Goal: Transaction & Acquisition: Book appointment/travel/reservation

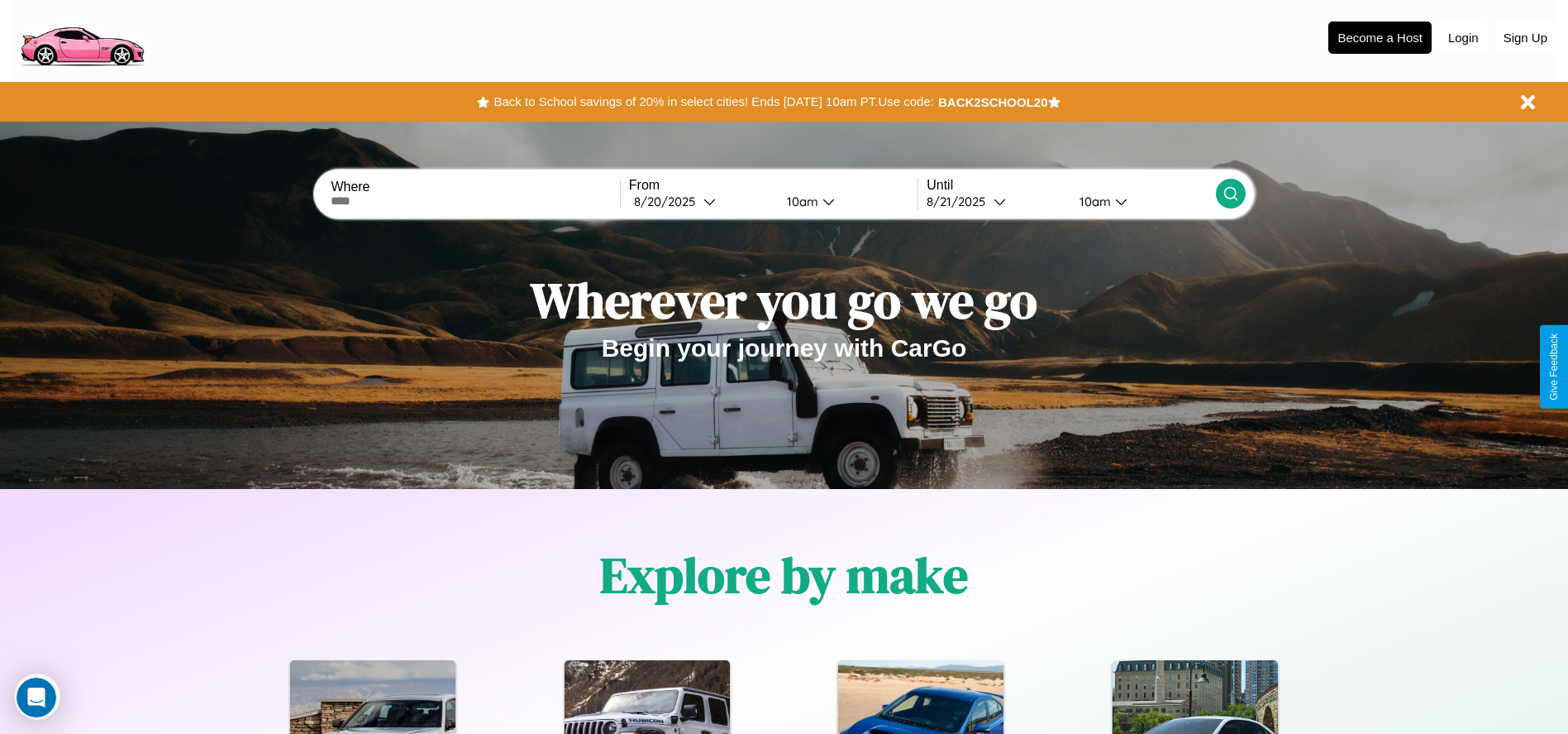
scroll to position [343, 0]
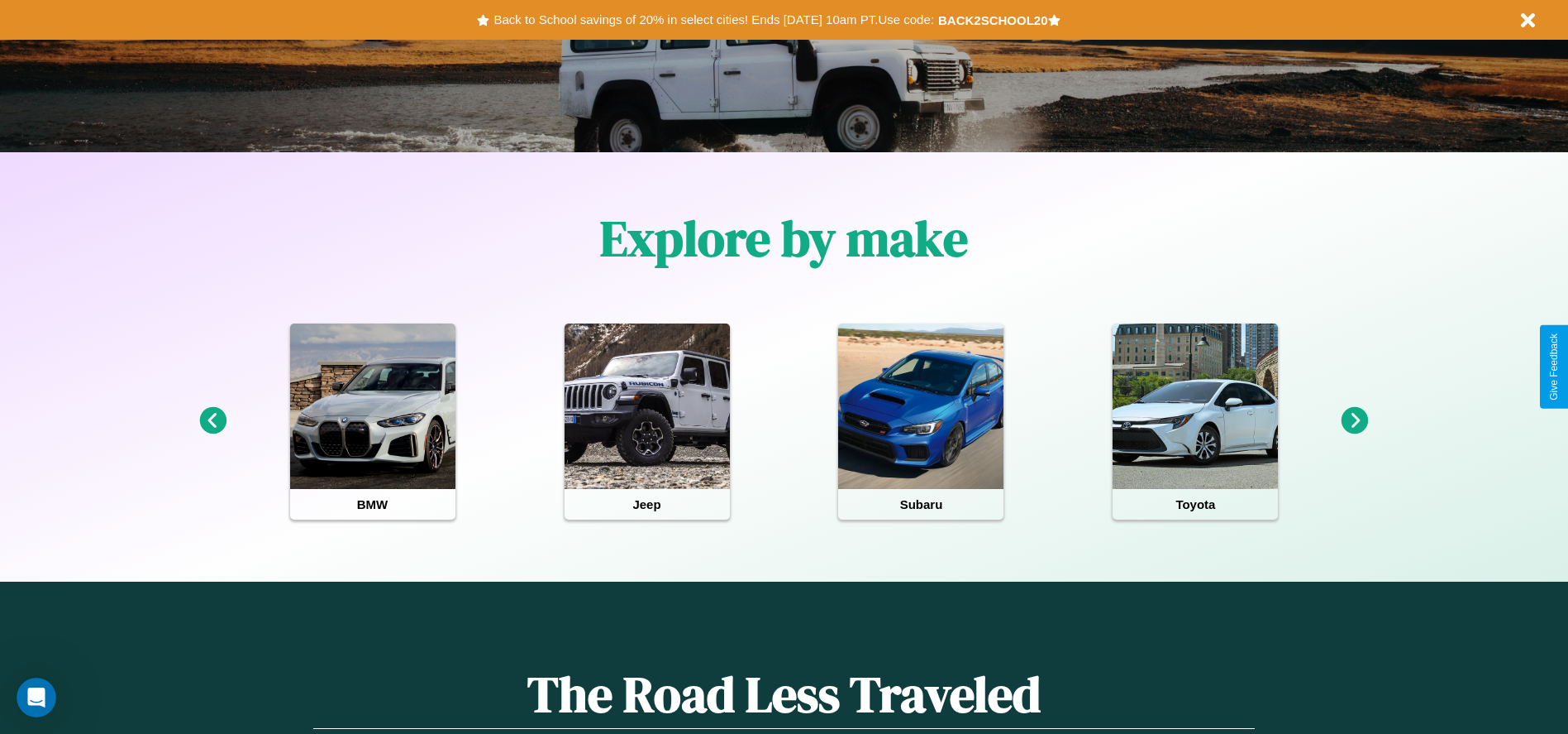
click at [212, 421] on icon at bounding box center [213, 420] width 27 height 27
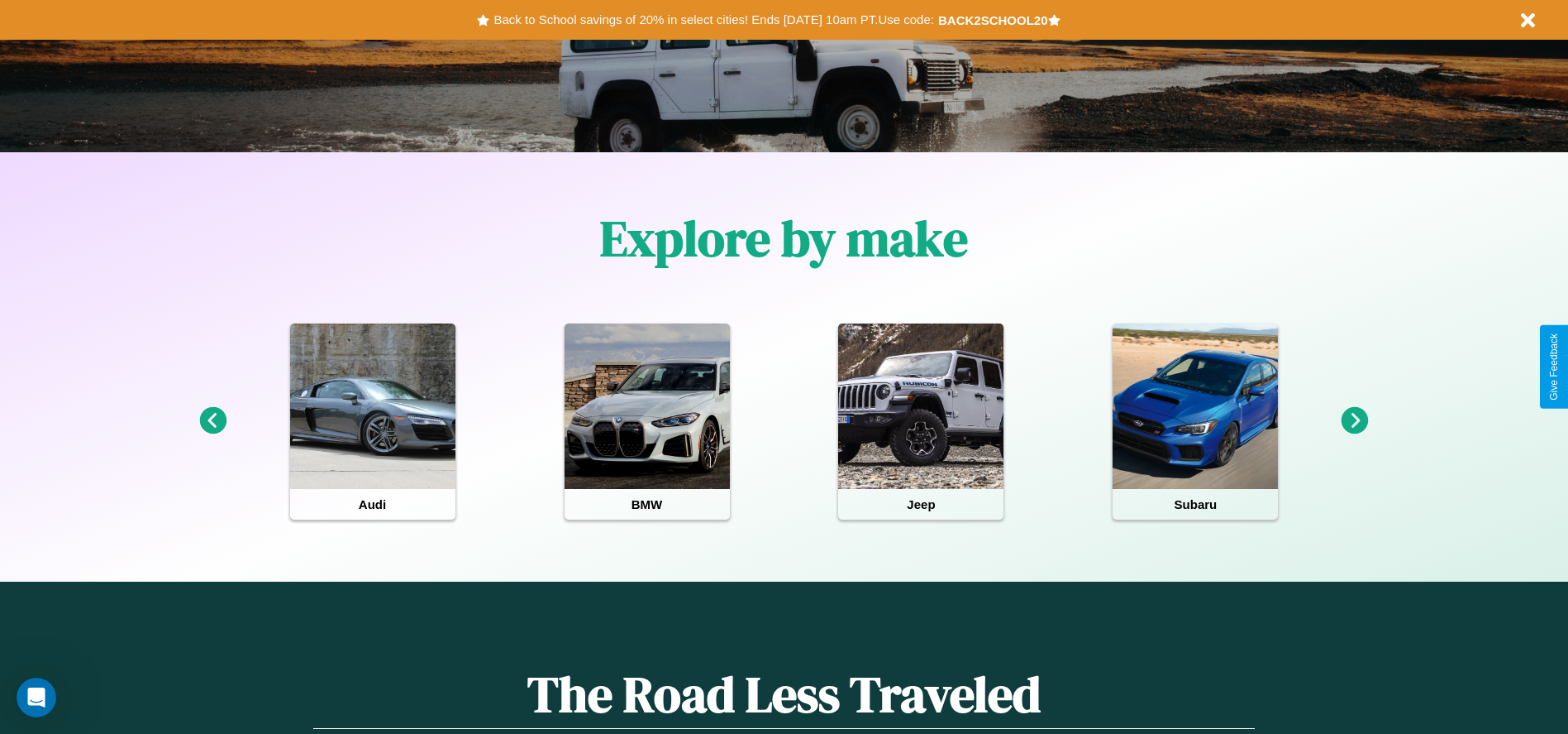
click at [212, 421] on icon at bounding box center [213, 420] width 27 height 27
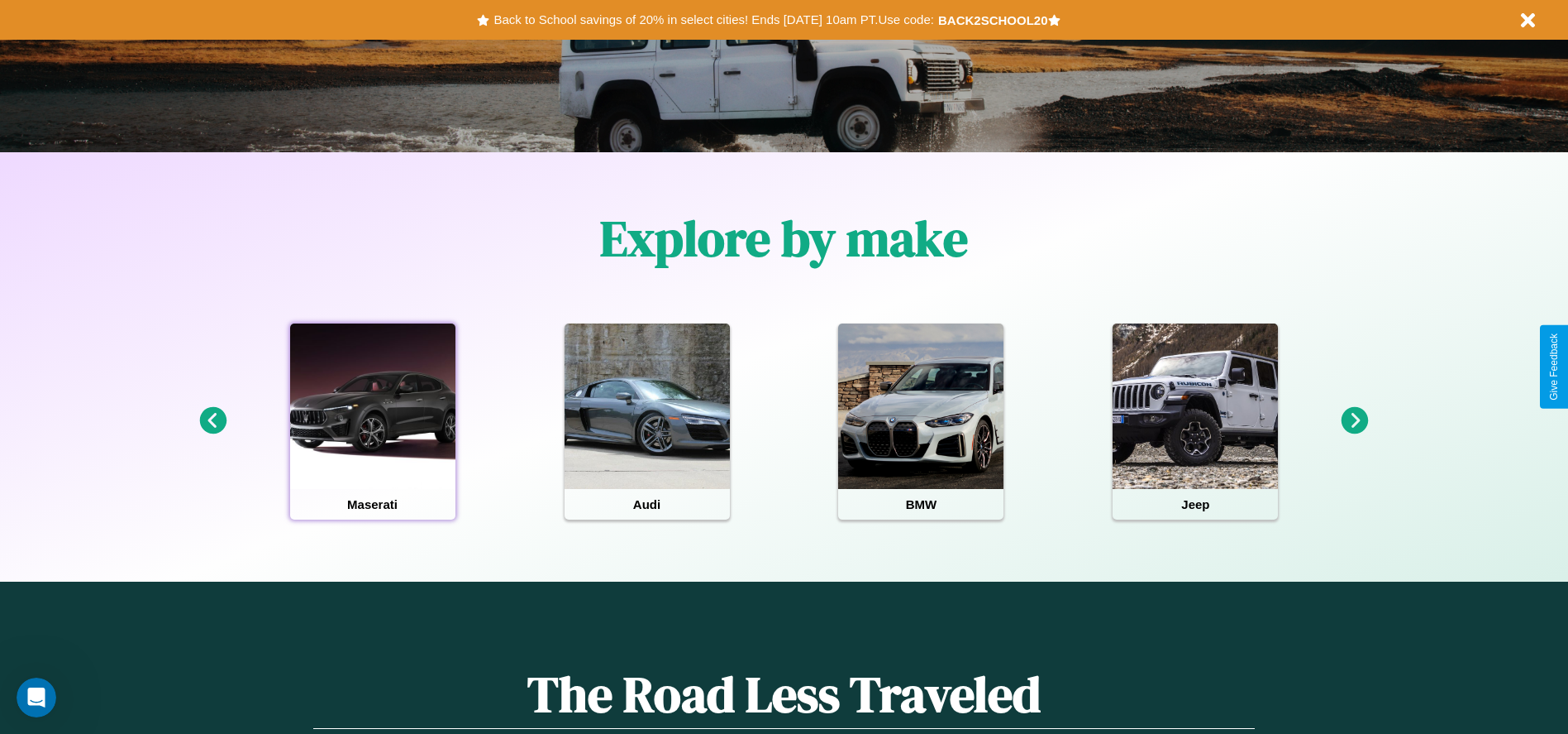
click at [372, 421] on div at bounding box center [373, 406] width 166 height 166
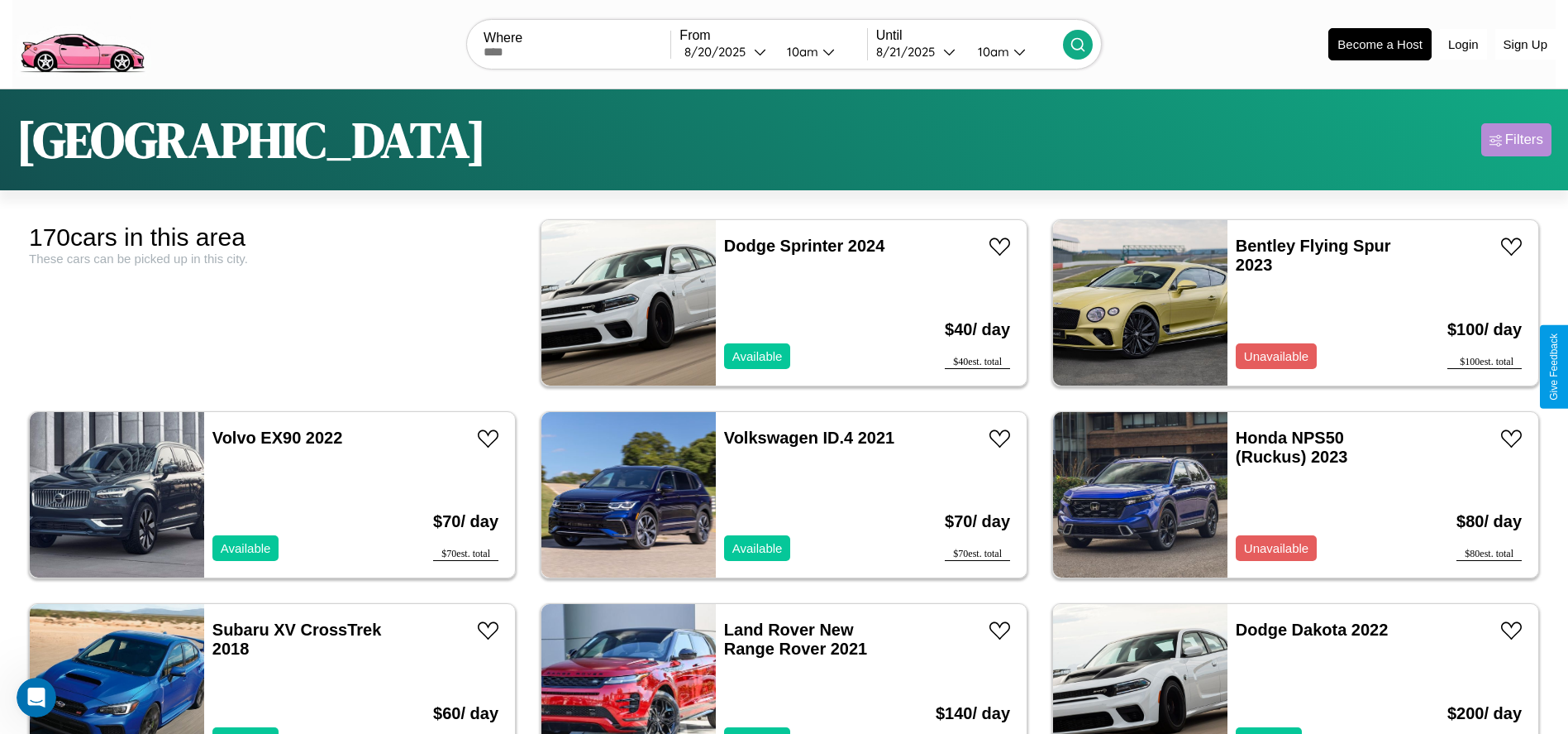
click at [1516, 140] on div "Filters" at bounding box center [1525, 140] width 38 height 17
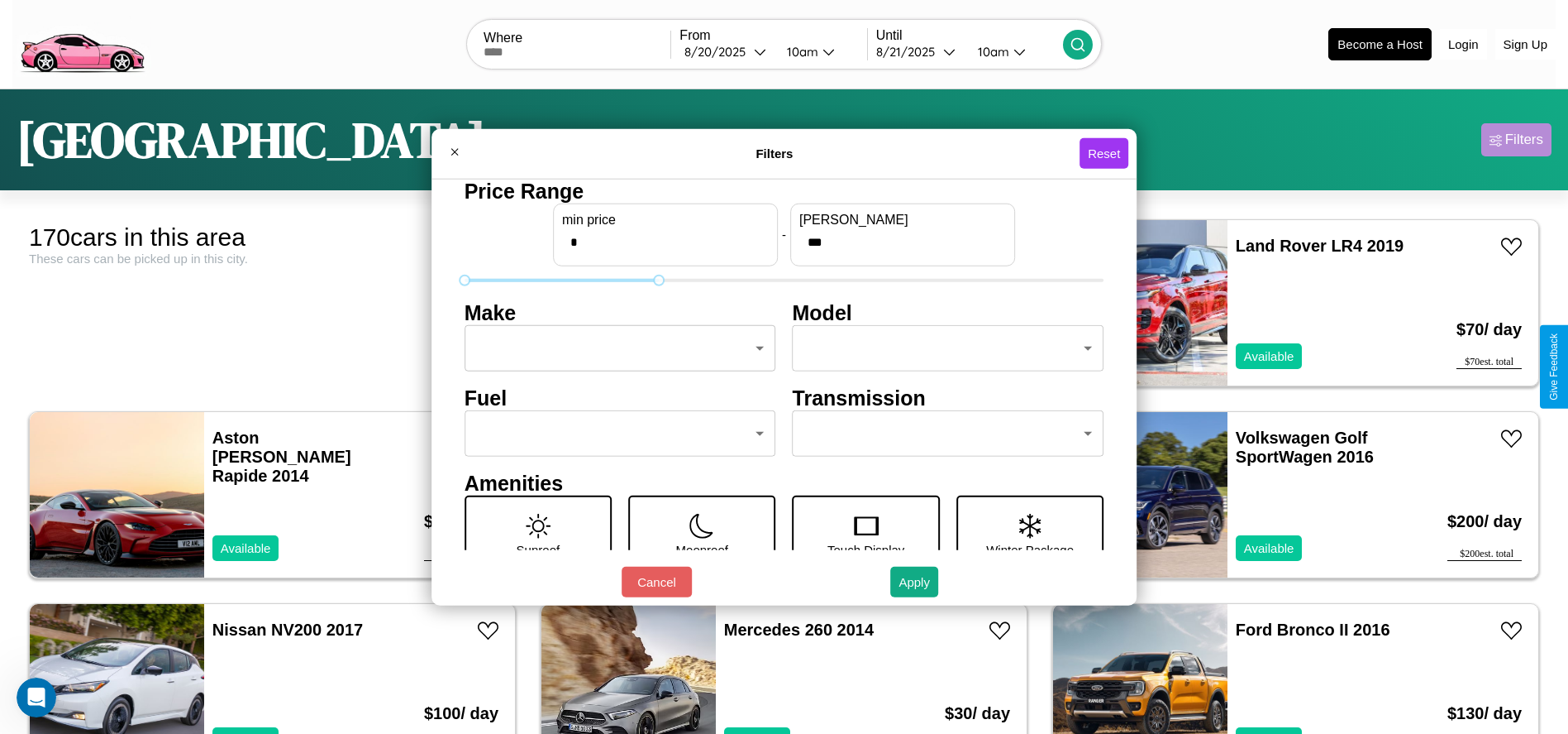
type input "***"
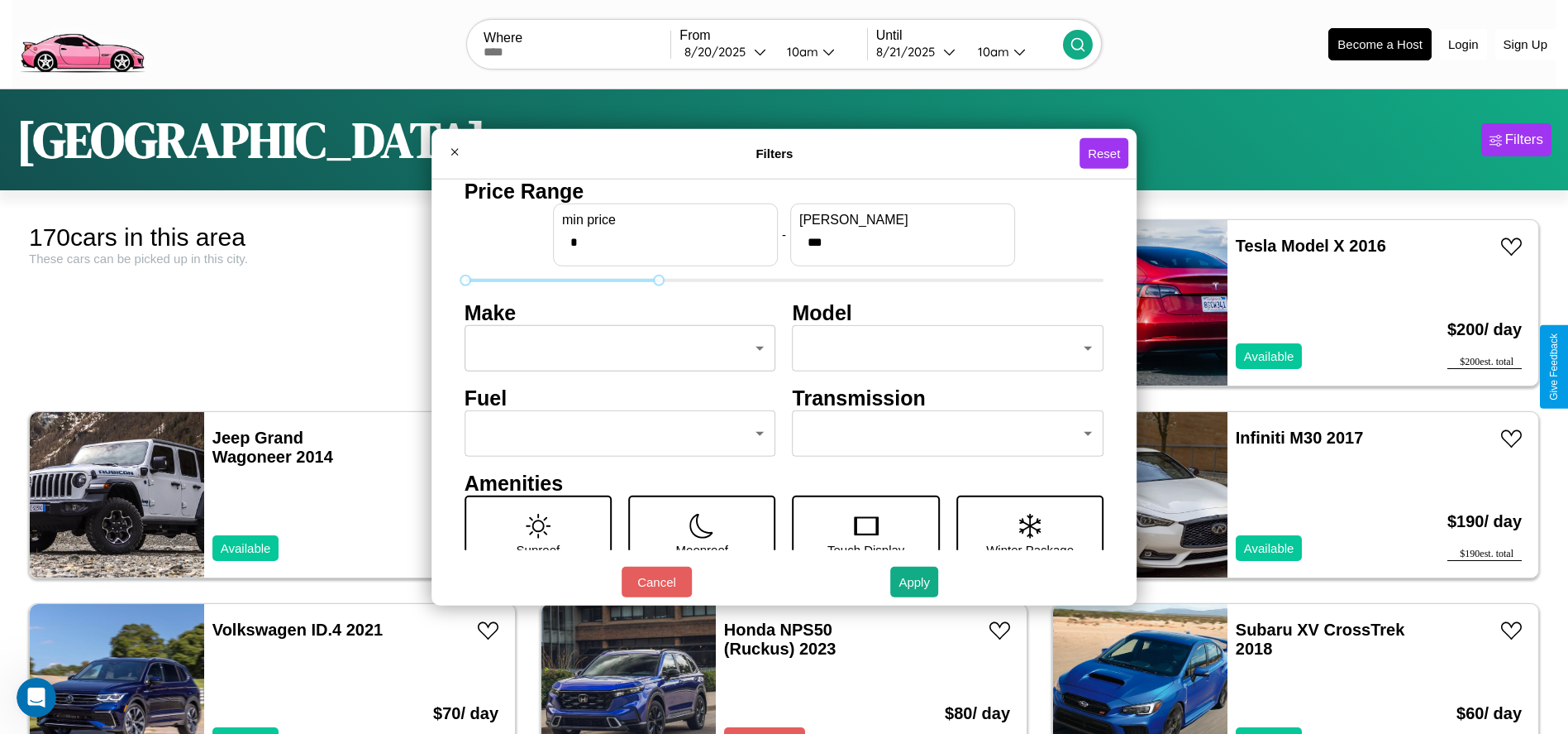
type input "*"
click at [615, 348] on body "CarGo Where From [DATE] 10am Until [DATE] 10am Become a Host Login Sign Up Lond…" at bounding box center [784, 418] width 1568 height 836
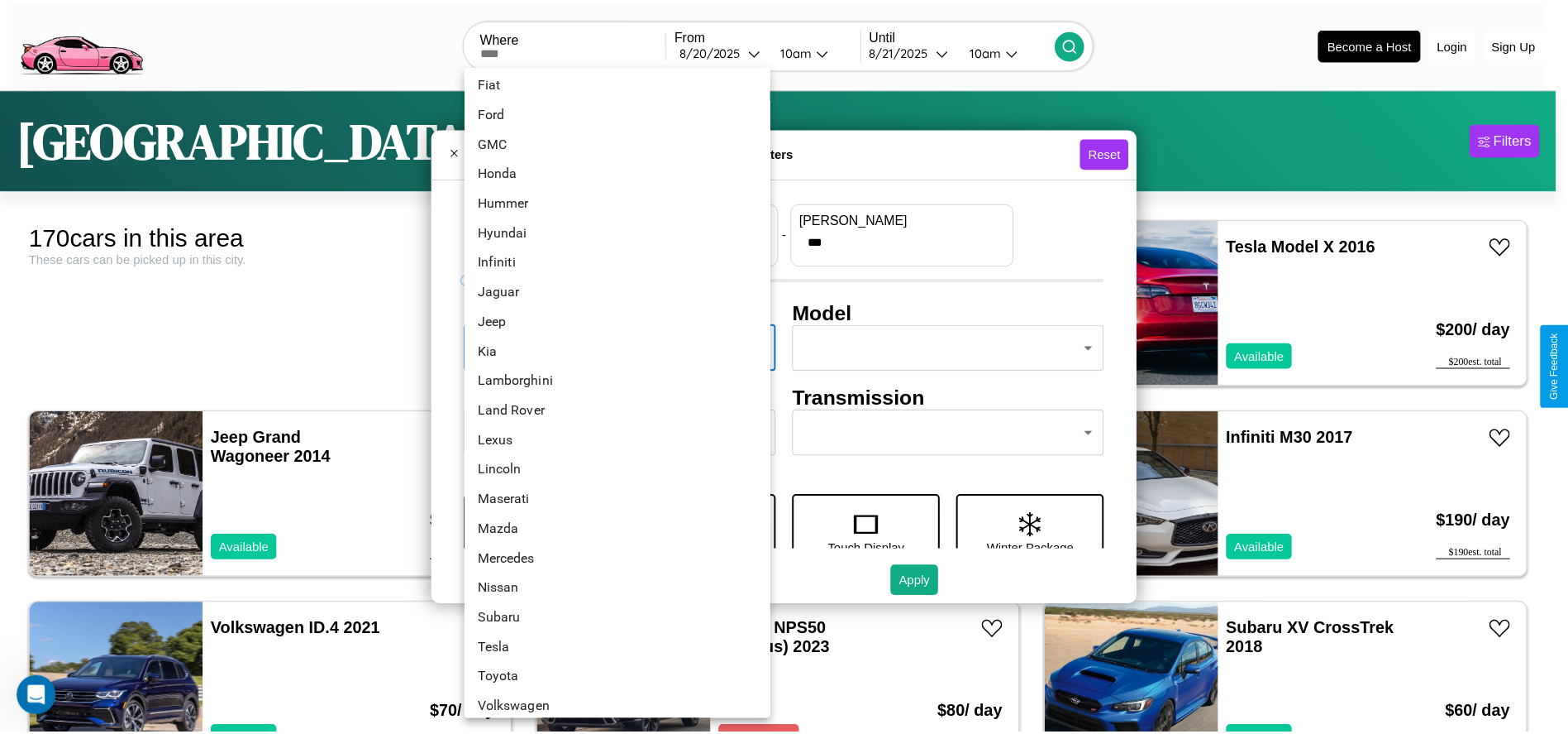
scroll to position [431, 0]
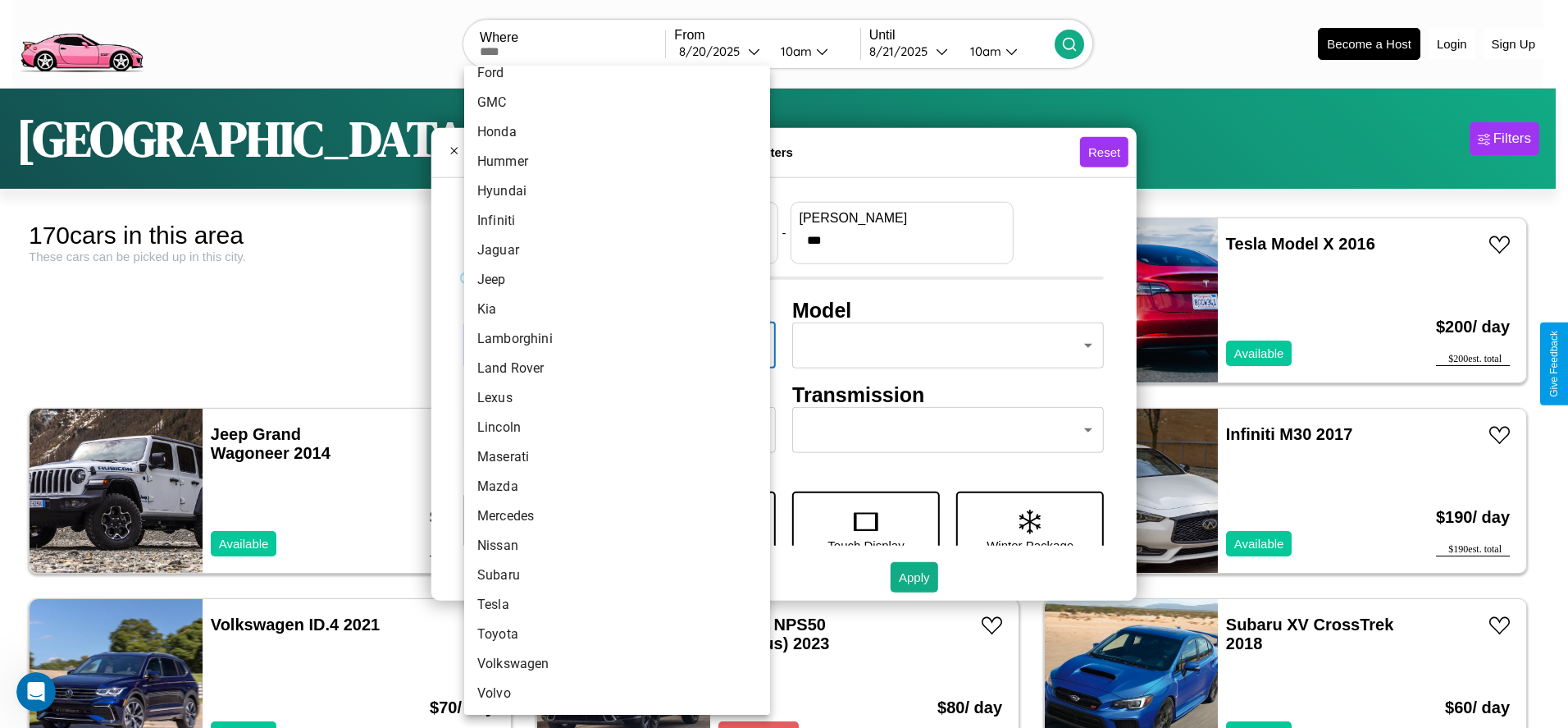
click at [611, 457] on li "Maserati" at bounding box center [617, 457] width 306 height 30
type input "********"
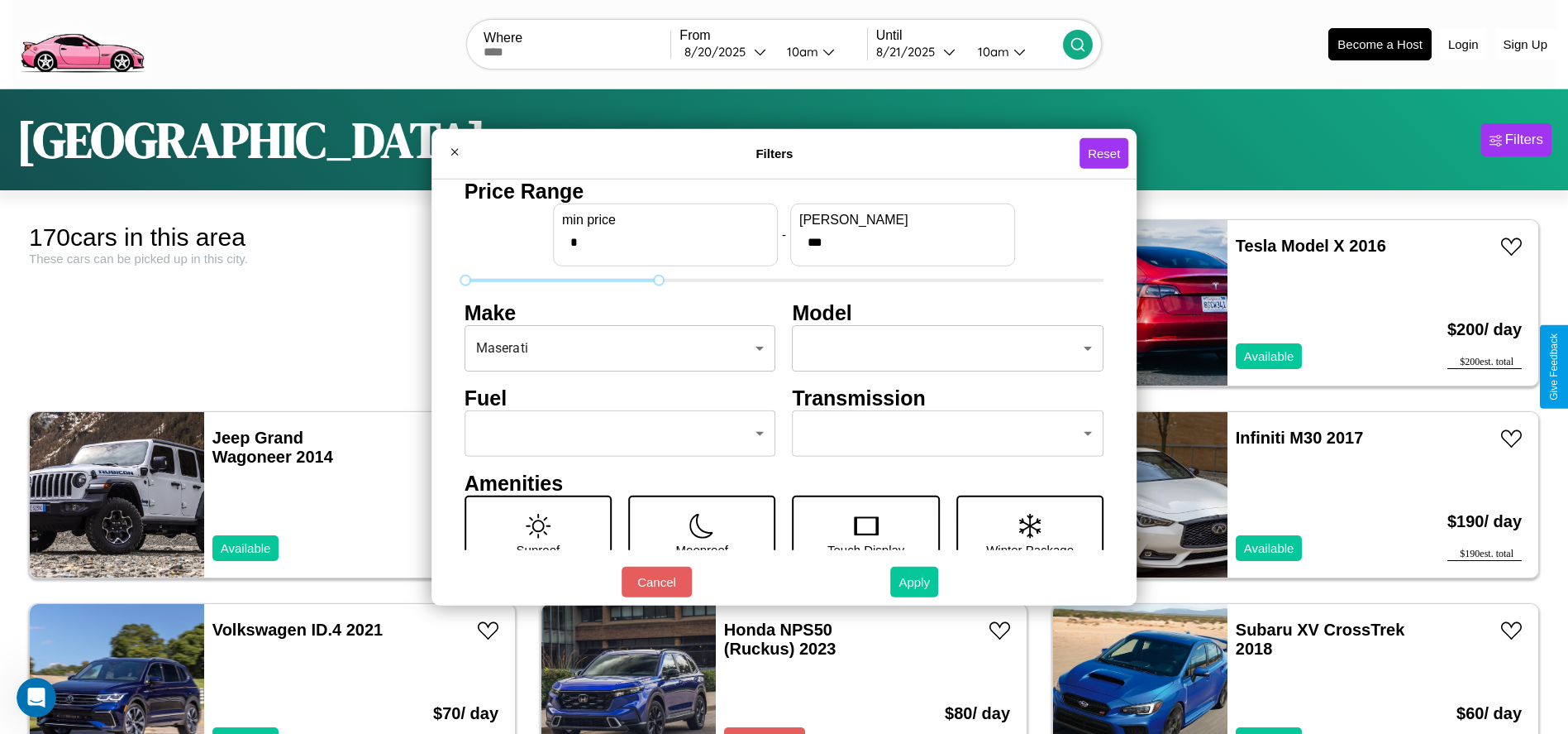
click at [915, 582] on button "Apply" at bounding box center [914, 582] width 48 height 31
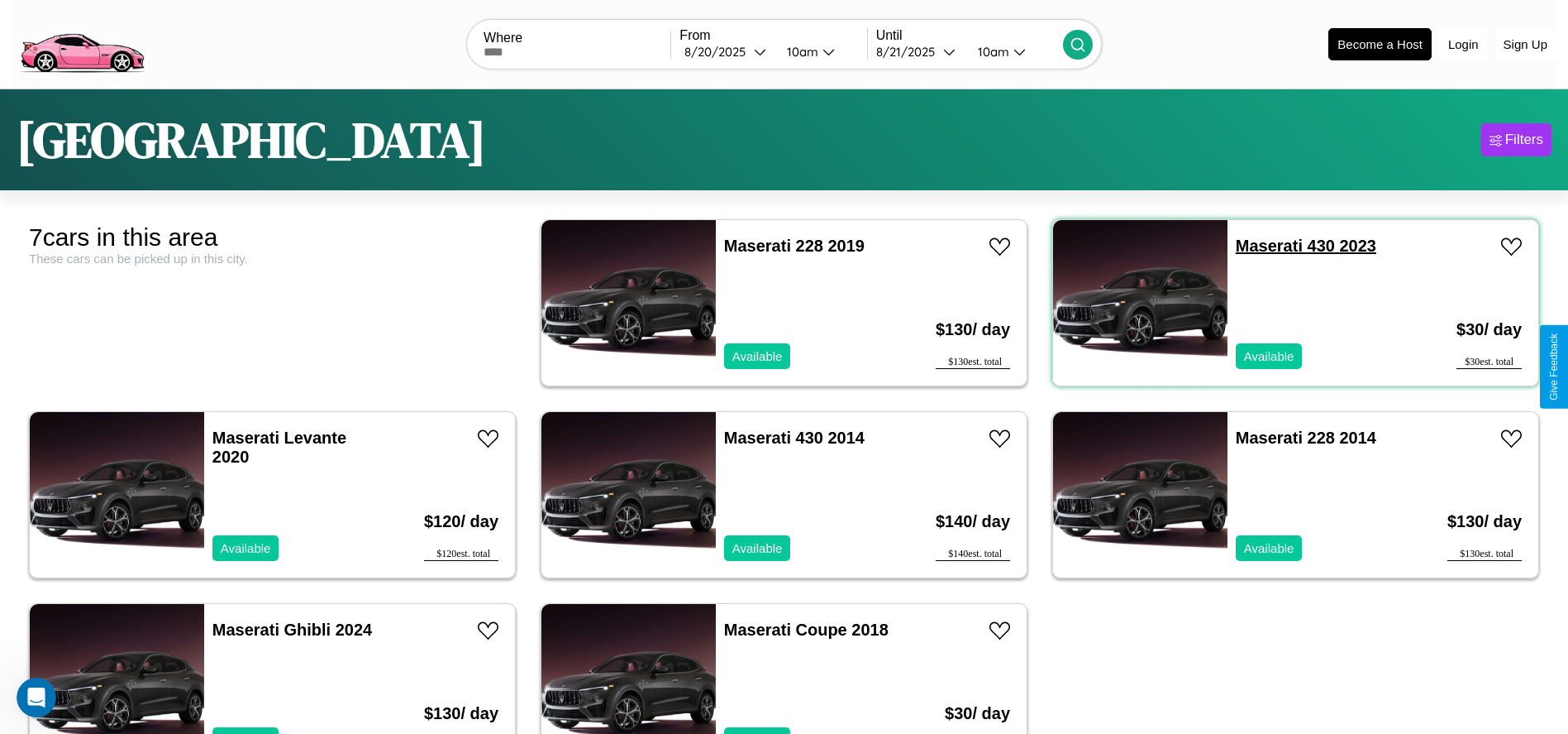
click at [1259, 245] on link "Maserati 430 2023" at bounding box center [1306, 245] width 141 height 18
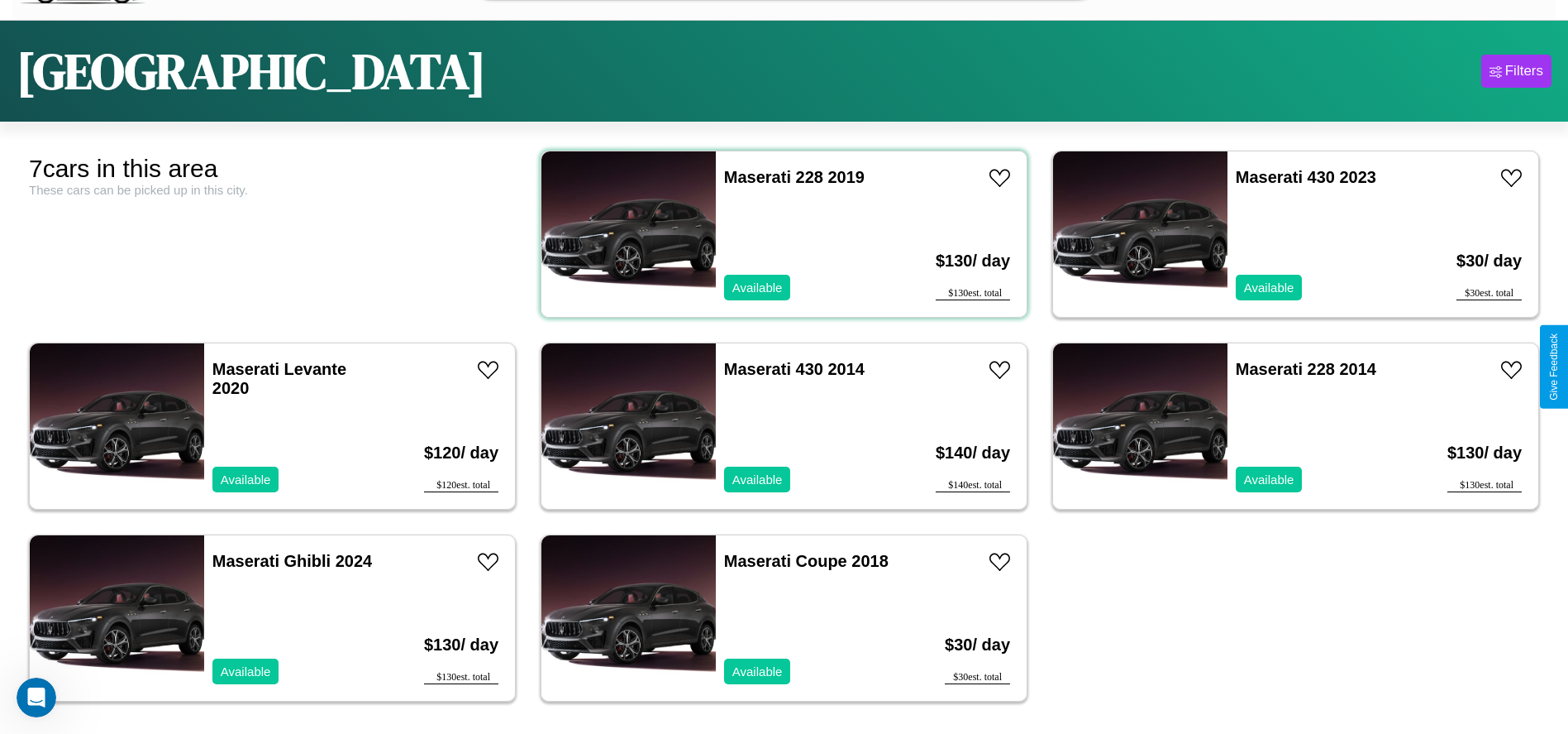
scroll to position [87, 0]
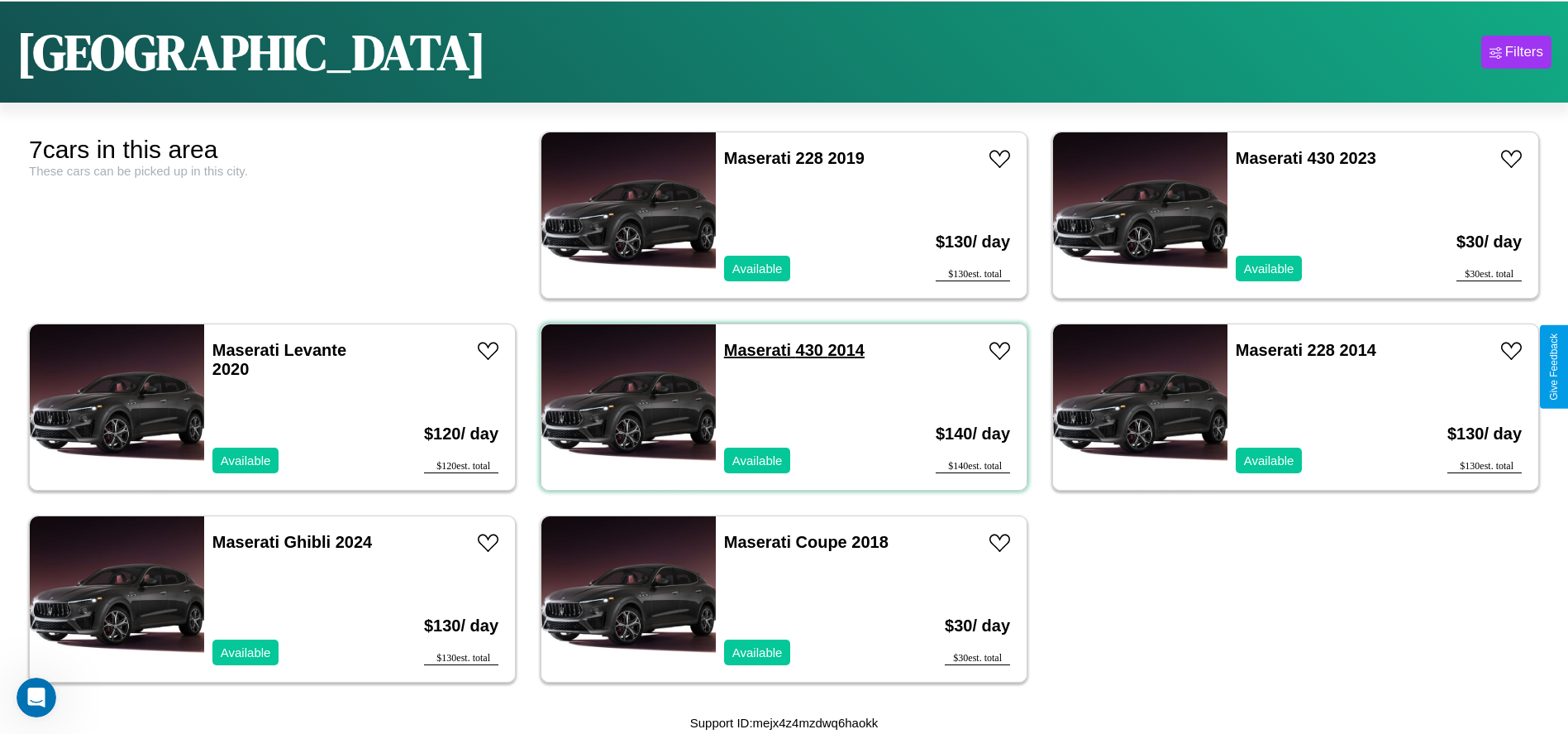
click at [751, 350] on link "Maserati 430 2014" at bounding box center [794, 350] width 141 height 18
